Goal: Task Accomplishment & Management: Manage account settings

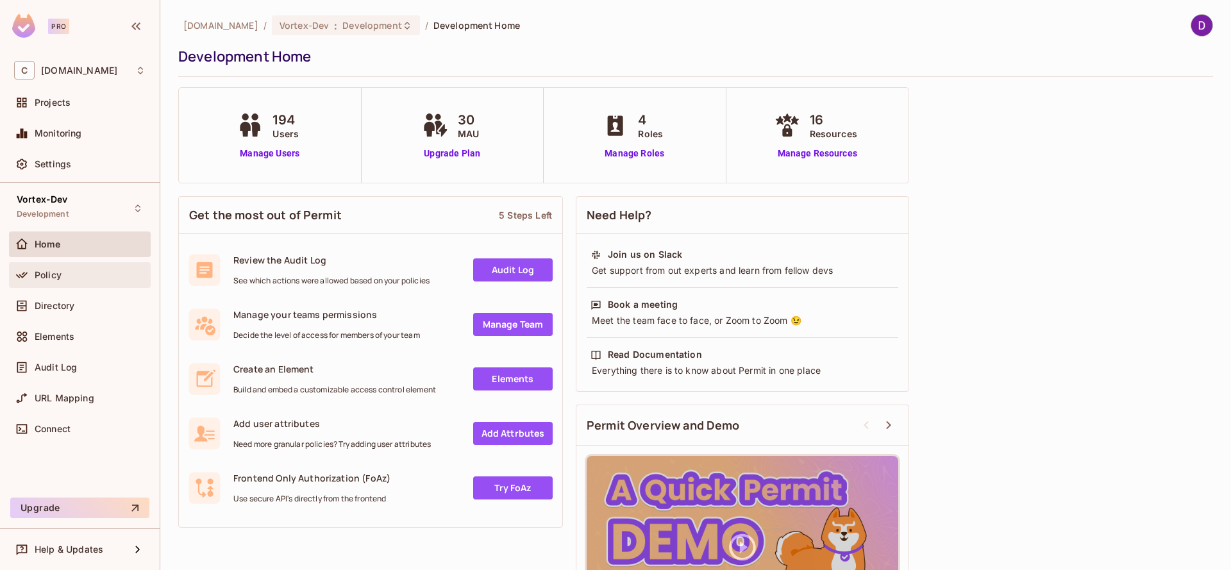
click at [60, 278] on span "Policy" at bounding box center [48, 275] width 27 height 10
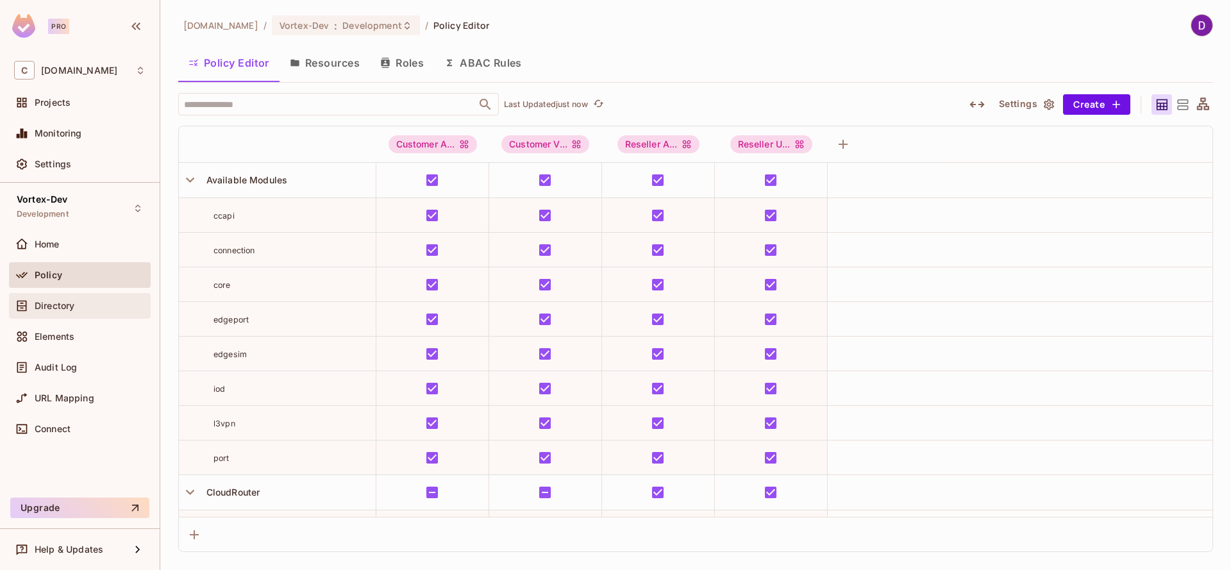
click at [69, 309] on span "Directory" at bounding box center [55, 306] width 40 height 10
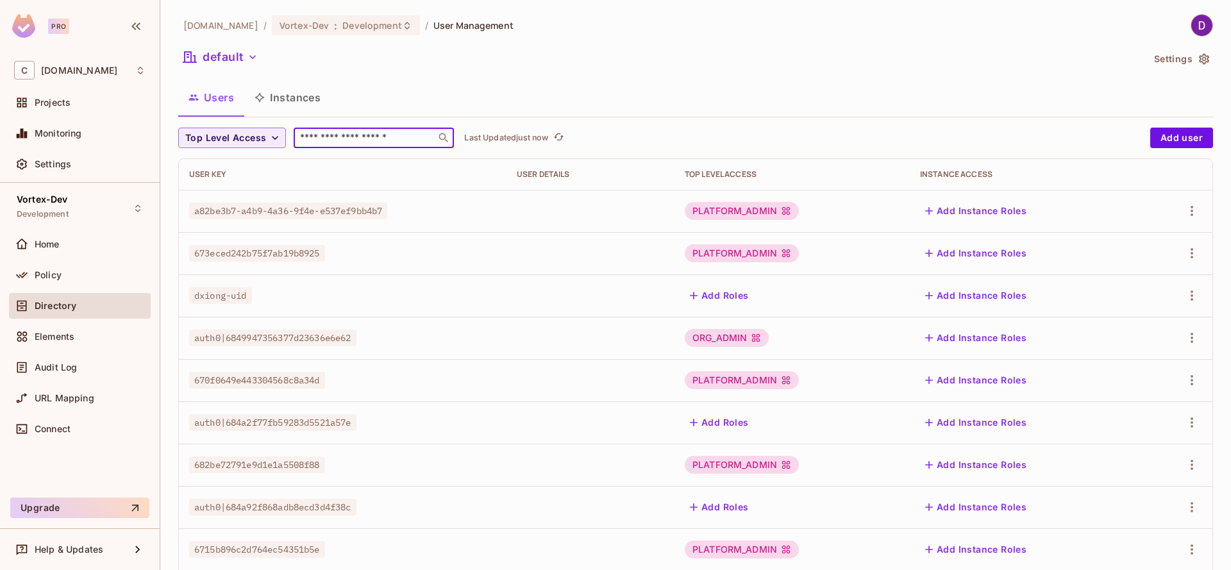
click at [359, 134] on input "text" at bounding box center [365, 137] width 135 height 13
type input "*"
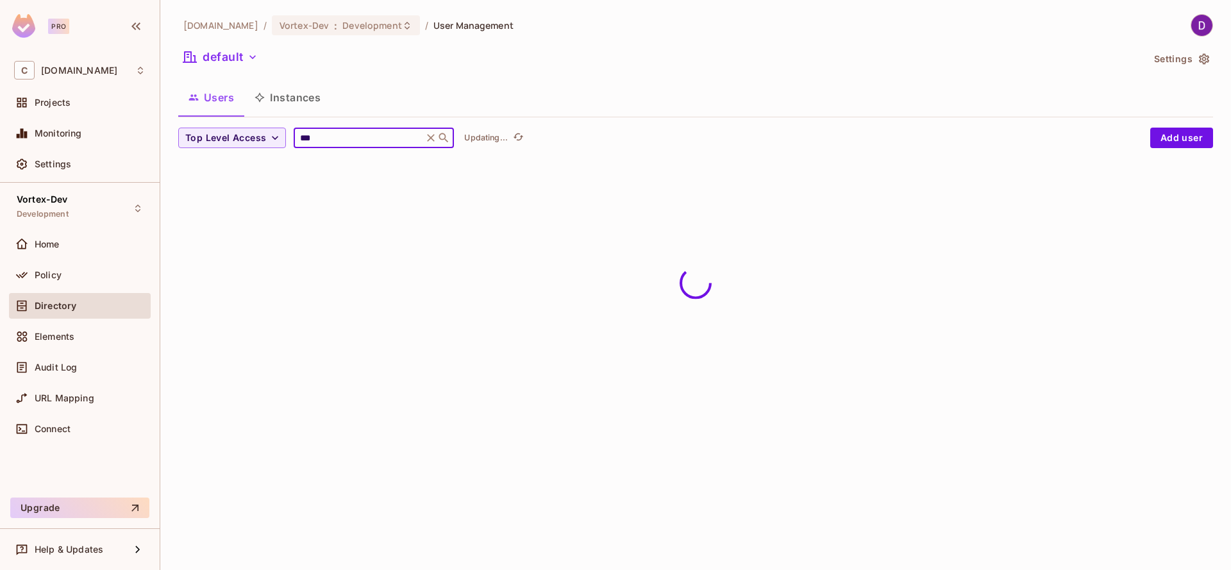
type input "***"
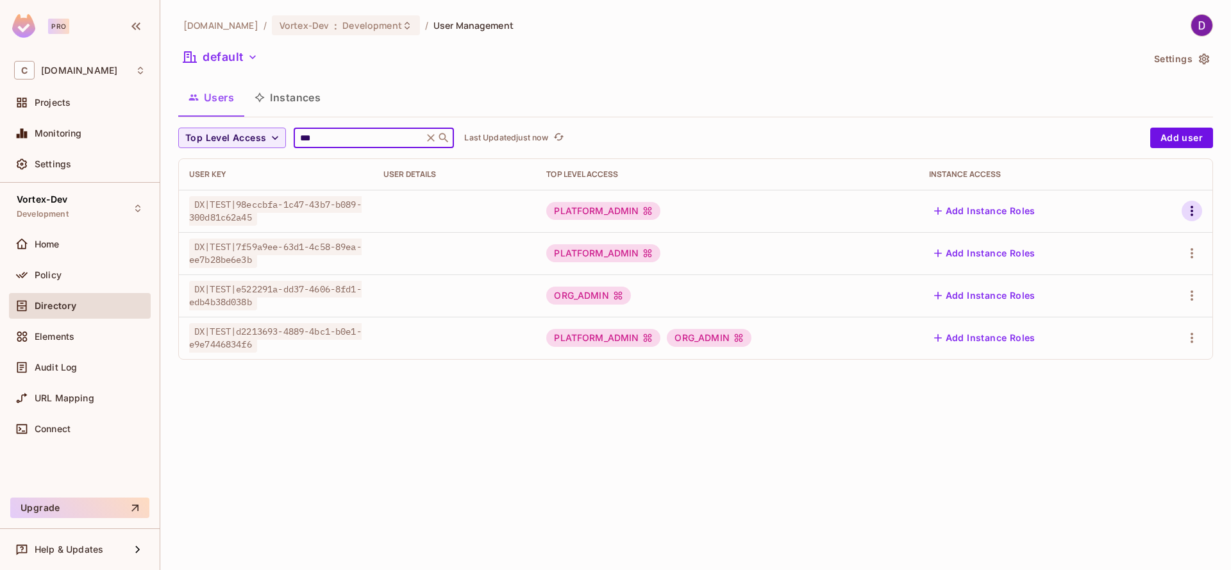
click at [1196, 213] on icon "button" at bounding box center [1191, 210] width 15 height 15
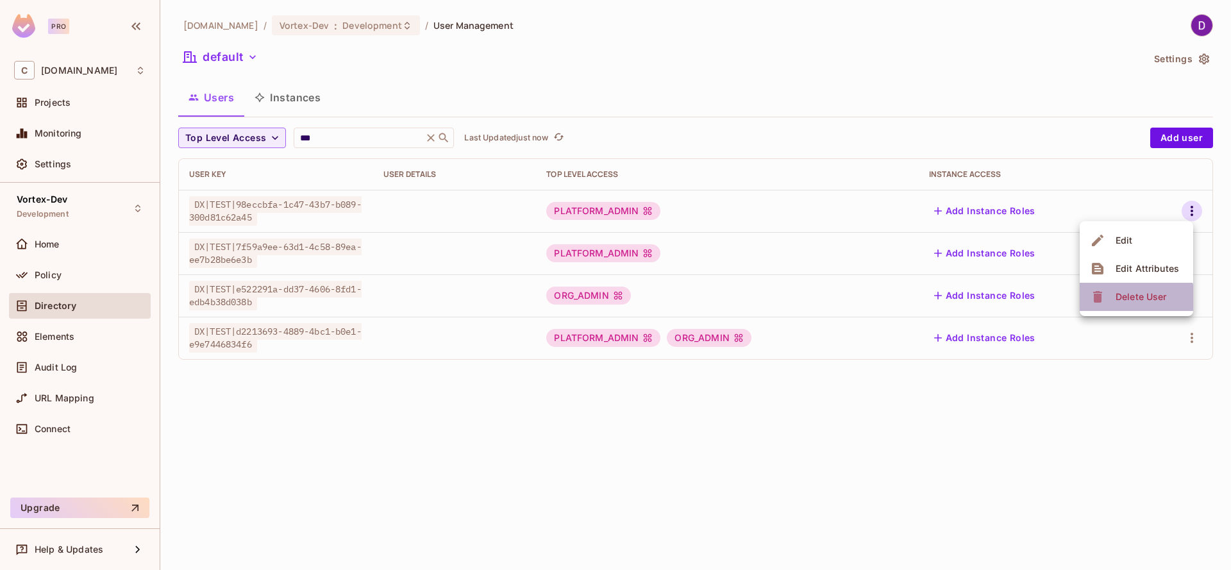
click at [1133, 300] on div "Delete User" at bounding box center [1141, 297] width 51 height 13
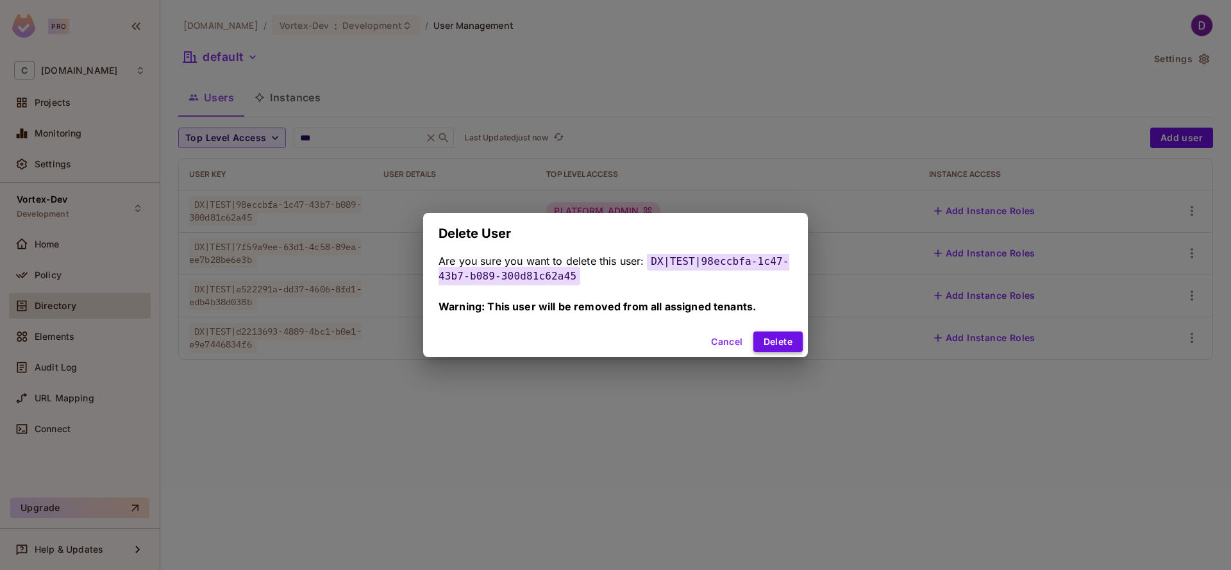
click at [782, 341] on button "Delete" at bounding box center [778, 342] width 49 height 21
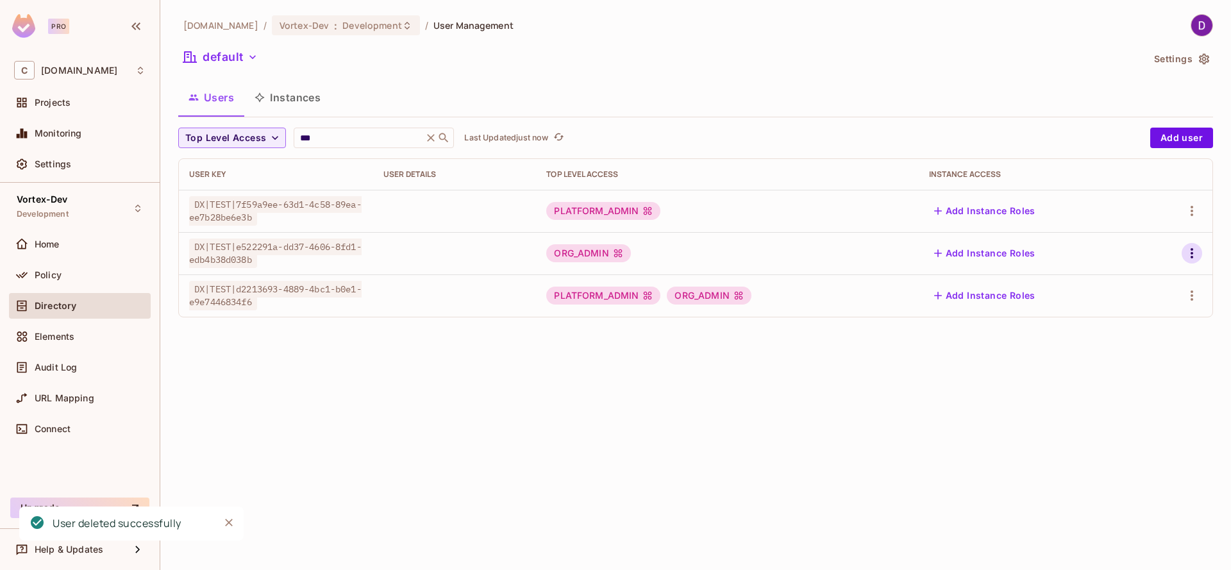
click at [1194, 250] on icon "button" at bounding box center [1191, 253] width 15 height 15
click at [1129, 344] on div "Delete User" at bounding box center [1141, 339] width 51 height 13
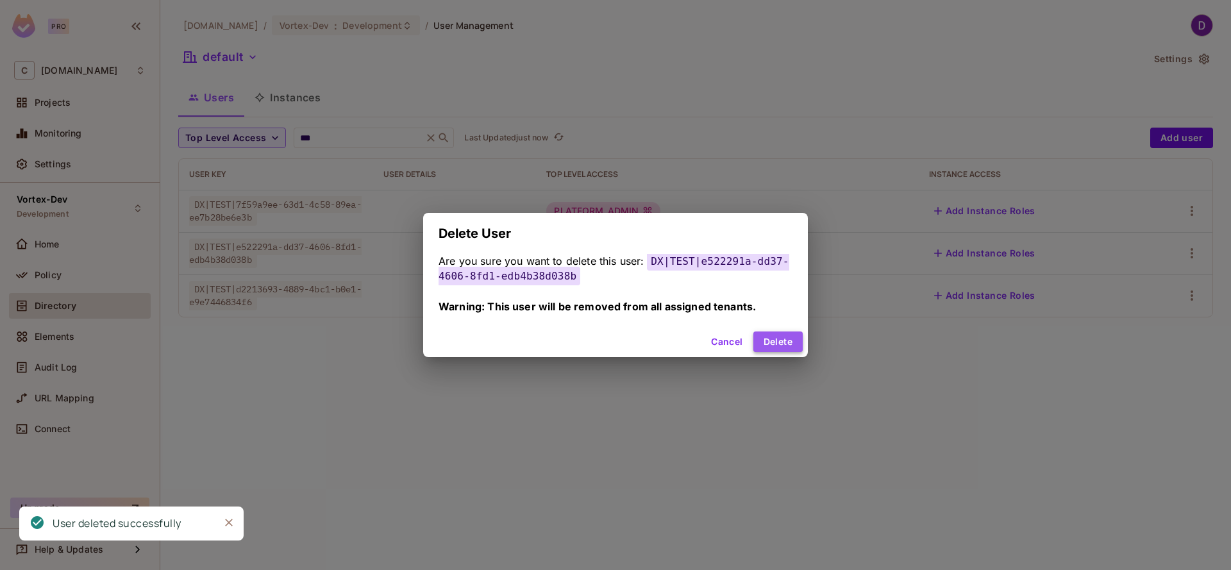
click at [774, 342] on button "Delete" at bounding box center [778, 342] width 49 height 21
